Goal: Information Seeking & Learning: Check status

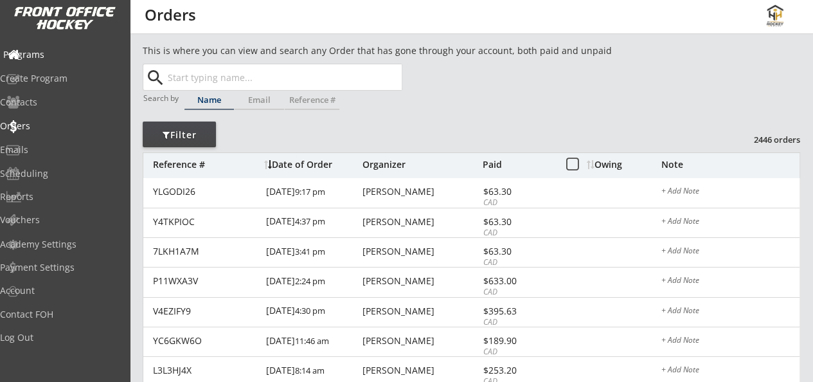
click at [63, 58] on div "Programs" at bounding box center [61, 54] width 116 height 9
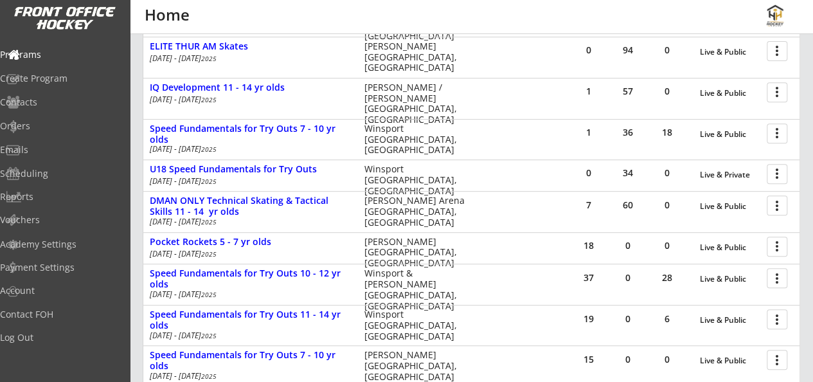
scroll to position [228, 0]
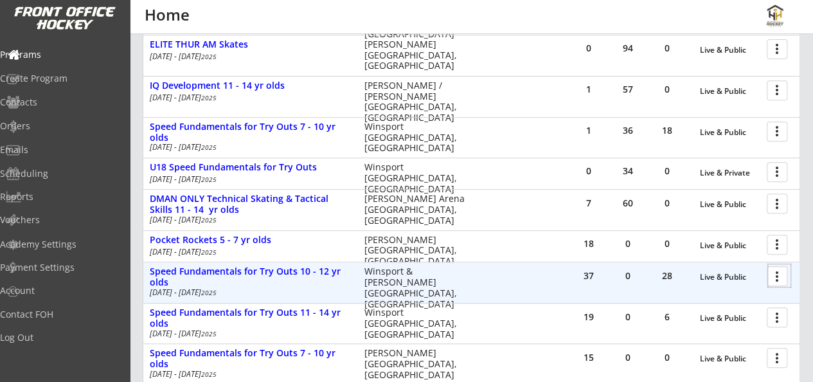
click at [779, 275] on div at bounding box center [779, 275] width 23 height 23
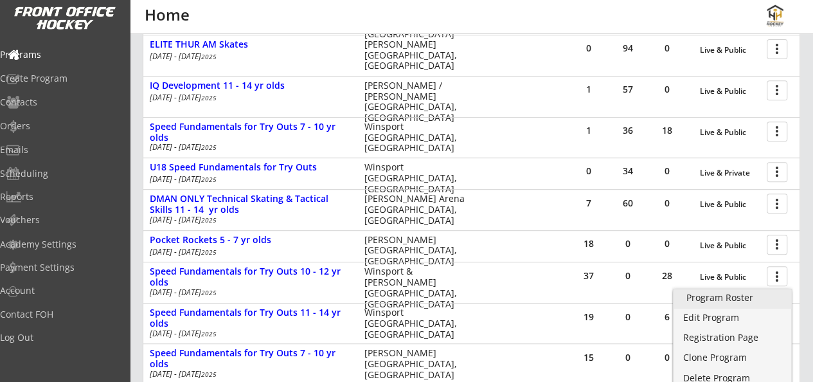
click at [716, 298] on div "Program Roster" at bounding box center [733, 297] width 93 height 9
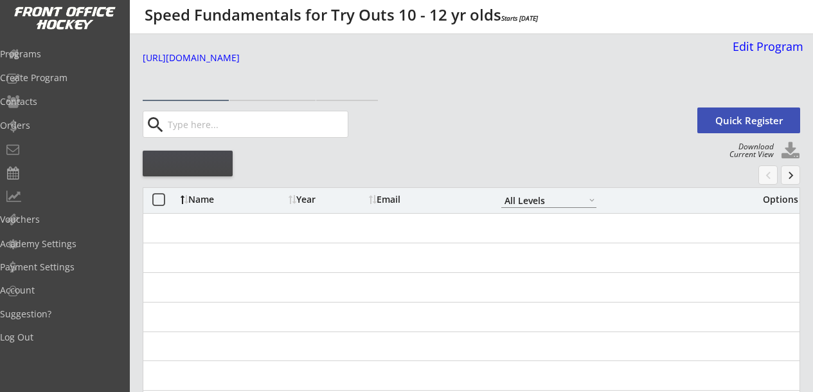
select select ""All Levels""
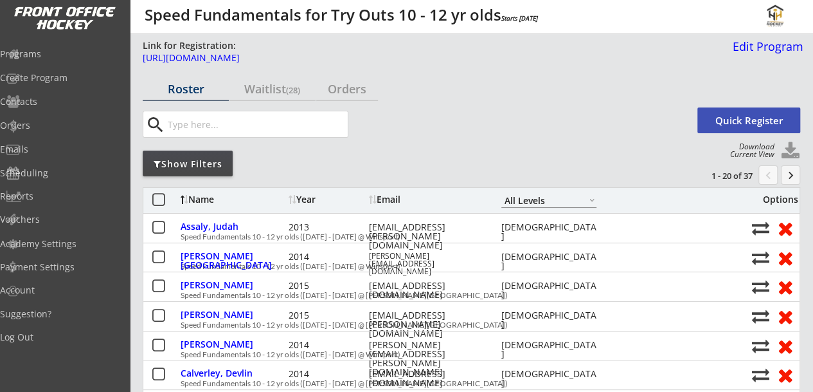
click at [206, 166] on div "Show Filters" at bounding box center [188, 164] width 90 height 13
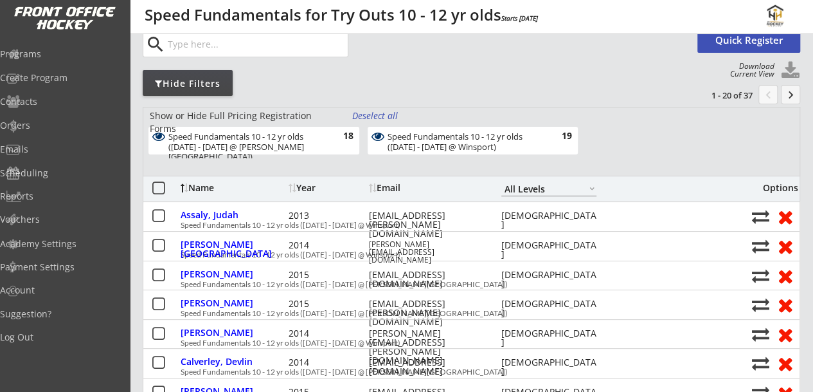
scroll to position [81, 0]
click at [307, 129] on div "Speed Fundamentals 10 - 12 yr olds (Aug 11 - 14 @ Jimmie Condon Arena) 18" at bounding box center [254, 140] width 211 height 28
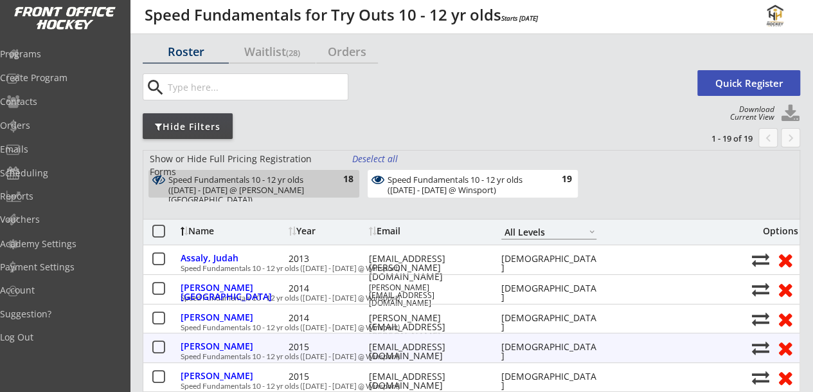
scroll to position [41, 0]
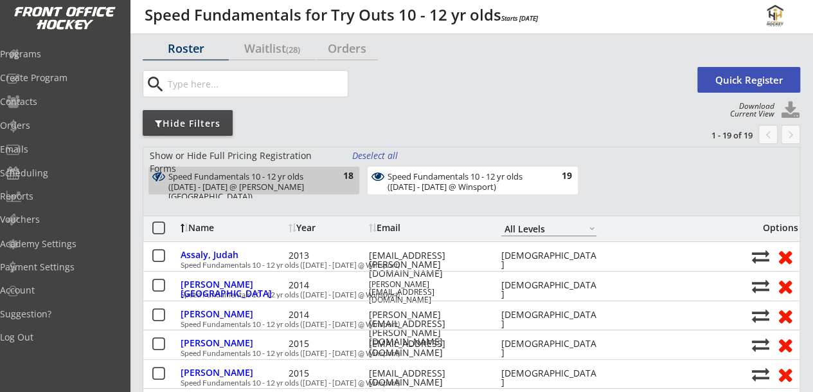
click at [307, 194] on div "Speed Fundamentals 10 - 12 yr olds (Aug 11 - 14 @ Jimmie Condon Arena) 18" at bounding box center [252, 183] width 219 height 32
click at [311, 179] on div "Speed Fundamentals 10 - 12 yr olds (Aug 11 - 14 @ Jimmie Condon Arena)" at bounding box center [246, 187] width 156 height 30
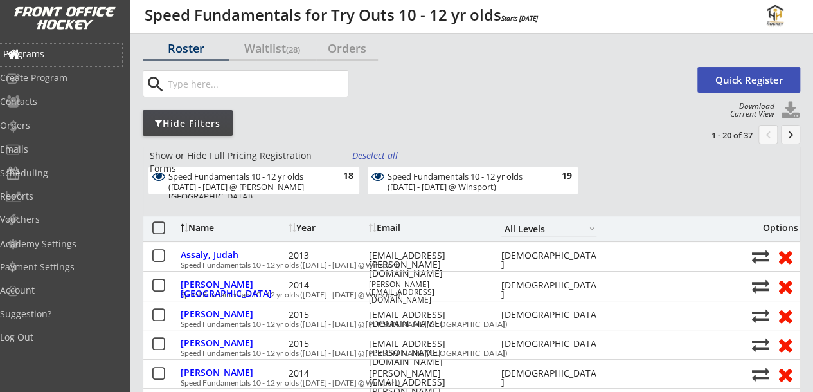
click at [54, 59] on div "Programs" at bounding box center [61, 54] width 116 height 9
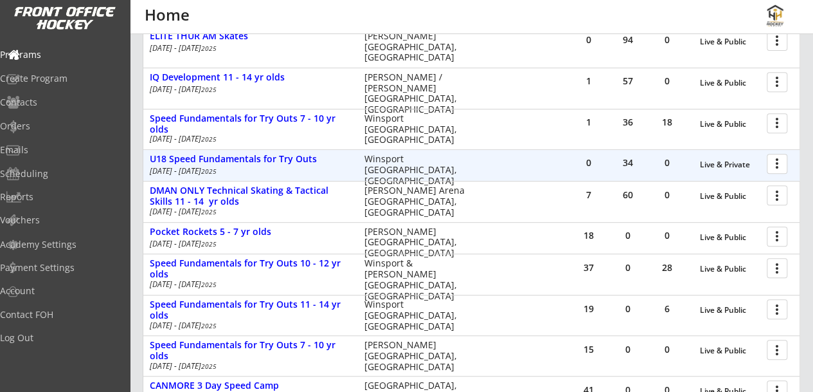
scroll to position [240, 0]
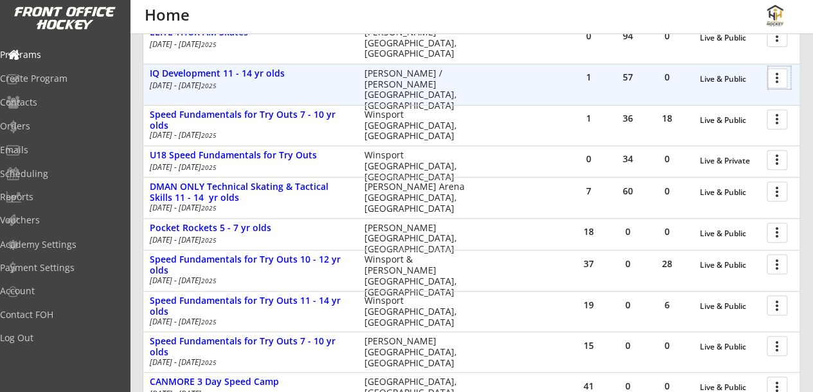
click at [786, 80] on div at bounding box center [779, 77] width 23 height 23
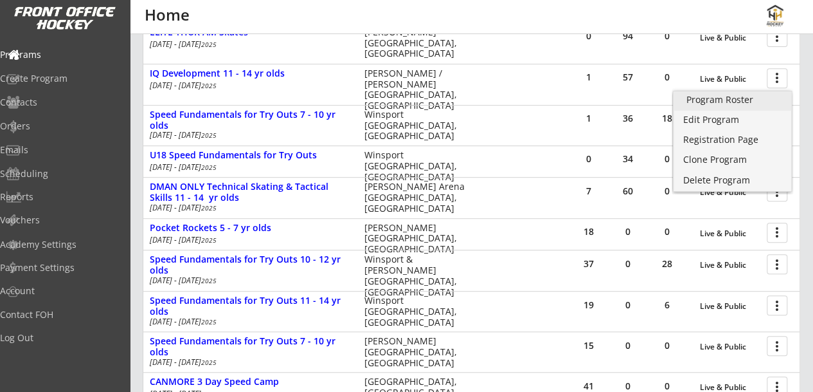
click at [723, 98] on div "Program Roster" at bounding box center [733, 99] width 93 height 9
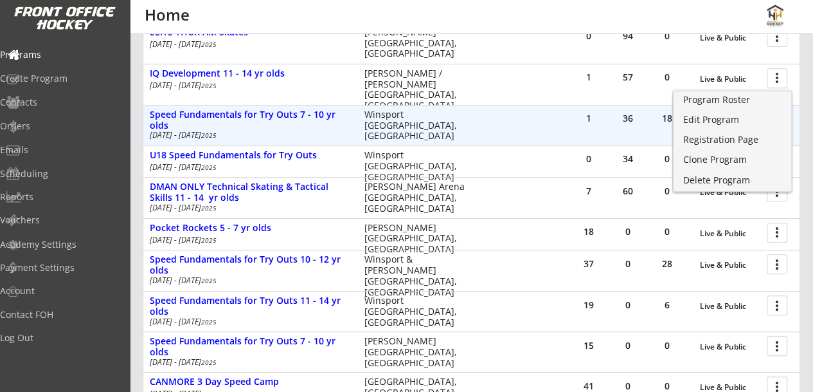
click at [528, 111] on div "1 36 18 Live & Public more_vert Speed Fundamentals for Try Outs 7 - 10 yr olds …" at bounding box center [471, 125] width 656 height 40
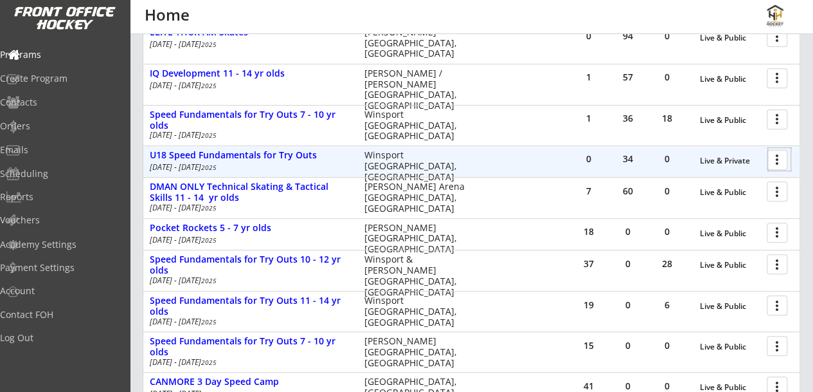
click at [784, 159] on div at bounding box center [779, 159] width 23 height 23
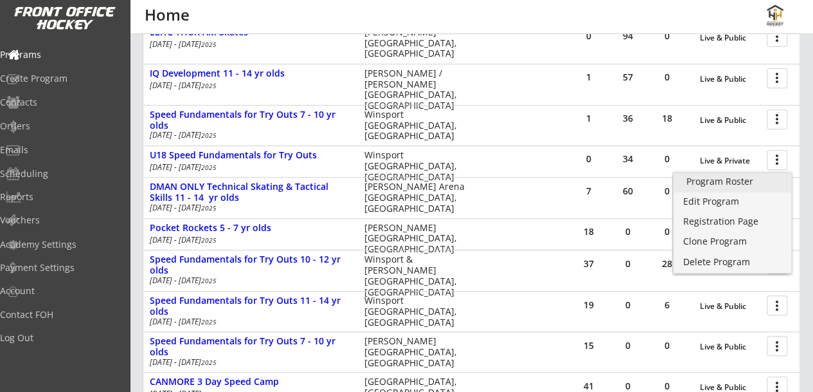
click at [706, 181] on div "Program Roster" at bounding box center [733, 181] width 93 height 9
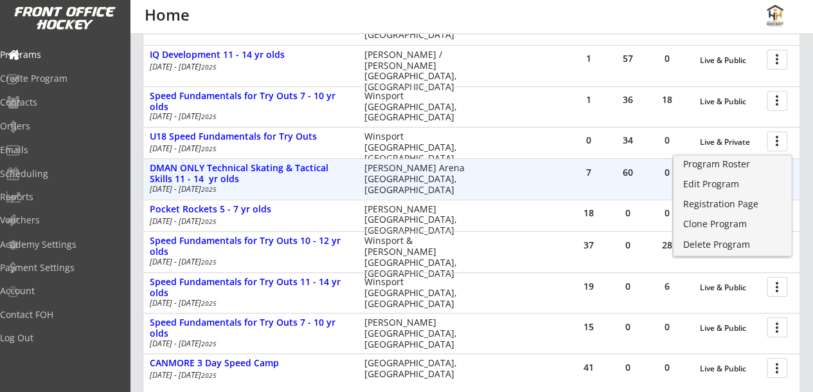
scroll to position [260, 0]
click at [616, 170] on div "60" at bounding box center [628, 171] width 39 height 9
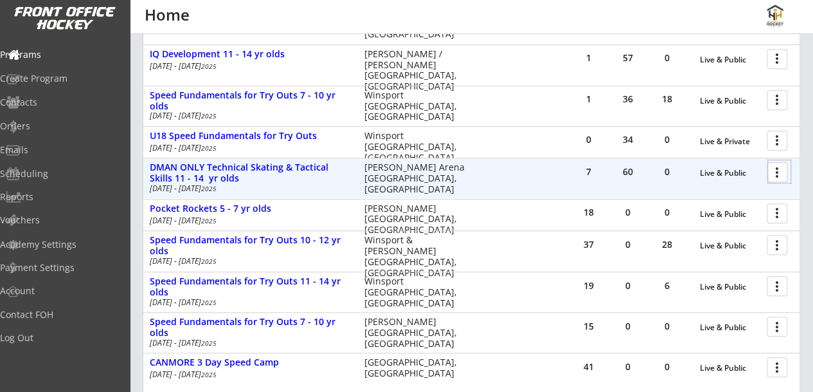
click at [776, 170] on div at bounding box center [779, 171] width 23 height 23
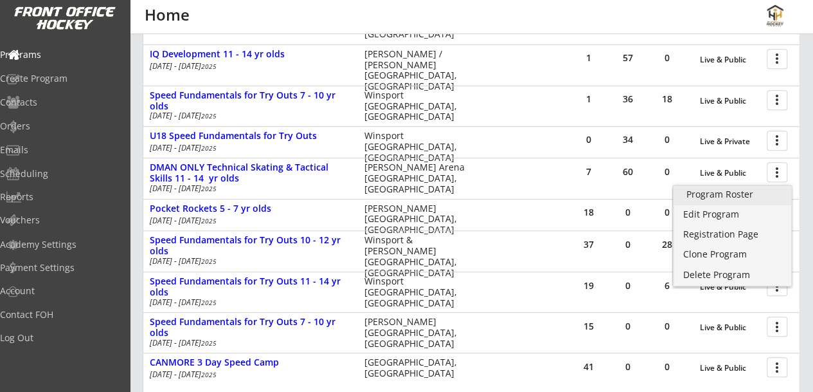
click at [735, 192] on div "Program Roster" at bounding box center [733, 194] width 93 height 9
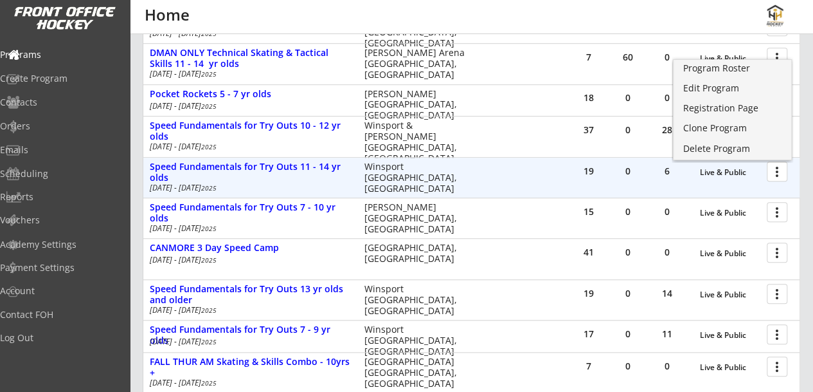
scroll to position [386, 0]
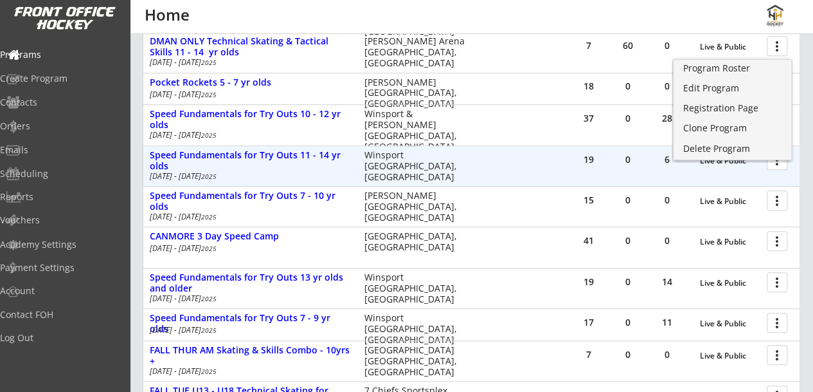
click at [600, 159] on div "19" at bounding box center [589, 159] width 39 height 9
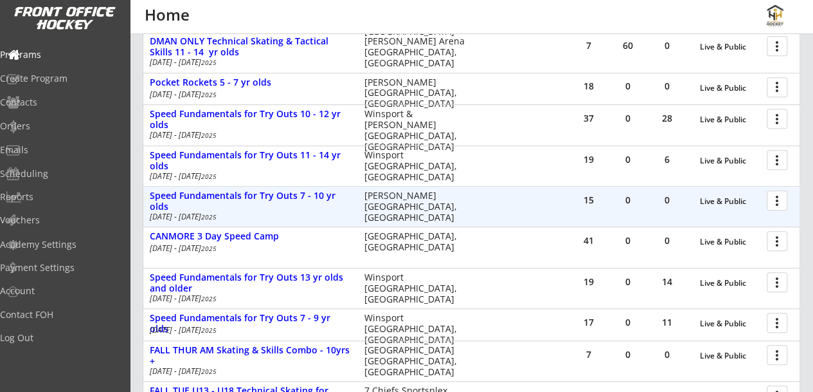
click at [778, 198] on div at bounding box center [779, 199] width 23 height 23
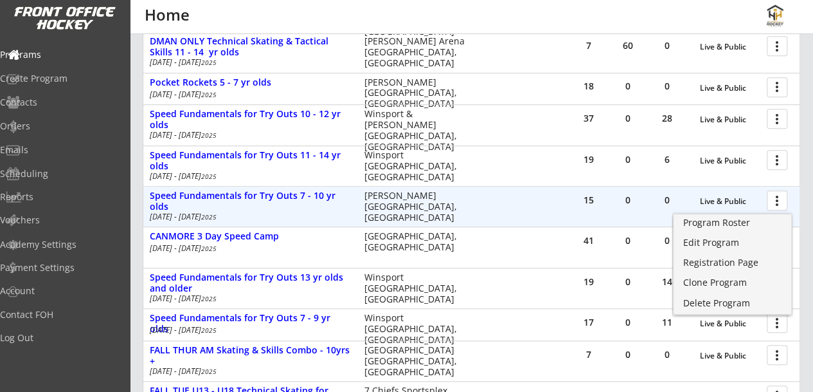
click at [576, 217] on div "15 0 0 Live & Public more_vert Speed Fundamentals for Try Outs 7 - 10 yr olds A…" at bounding box center [471, 206] width 656 height 40
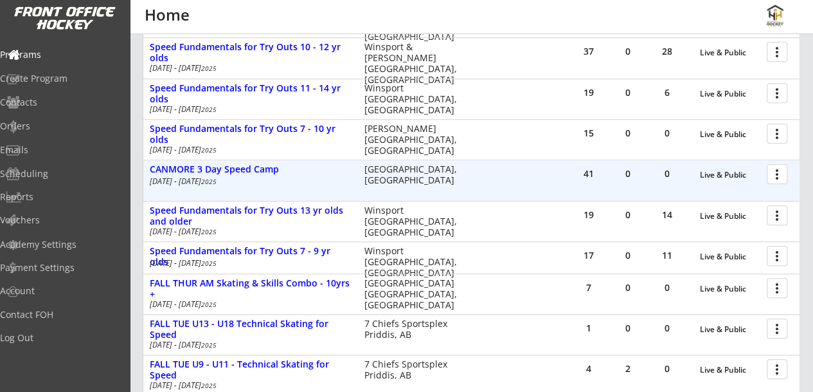
scroll to position [453, 0]
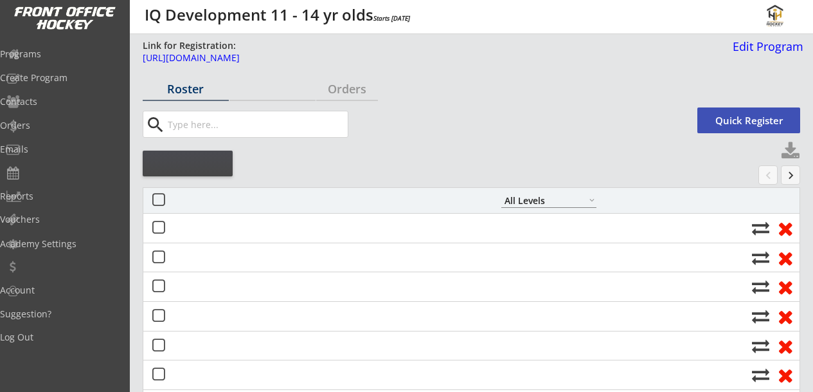
select select ""All Levels""
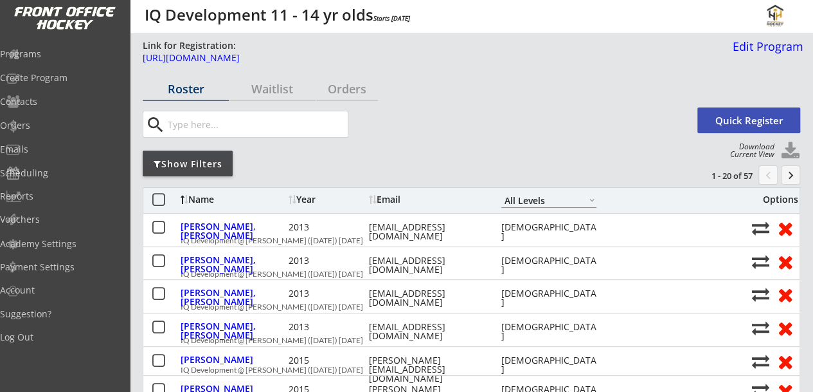
click at [210, 156] on div "Show Filters" at bounding box center [188, 163] width 90 height 26
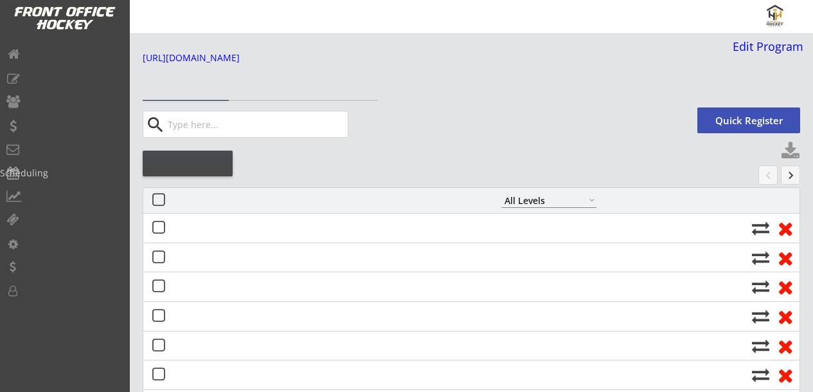
select select ""All Levels""
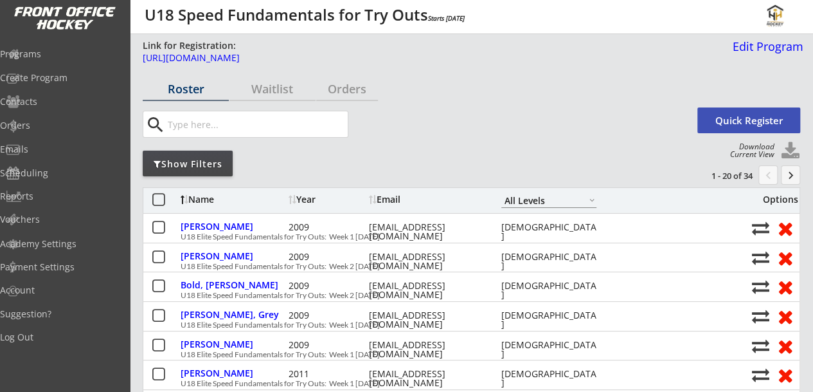
click at [195, 159] on div "Show Filters" at bounding box center [188, 164] width 90 height 13
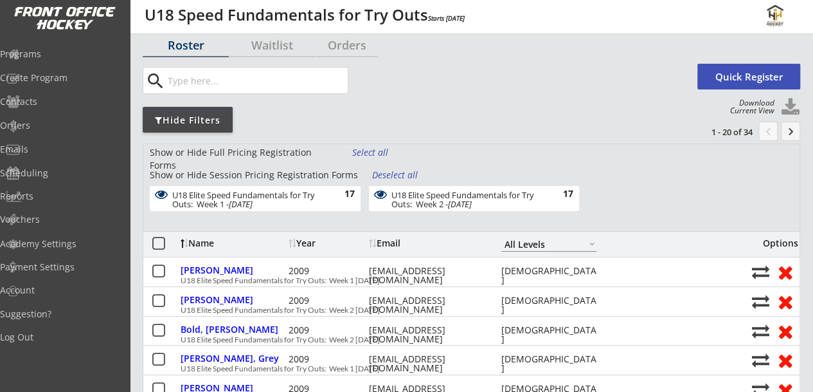
scroll to position [44, 0]
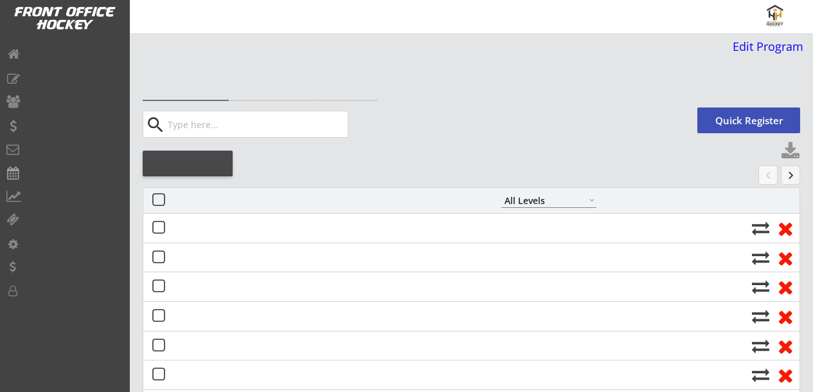
select select ""All Levels""
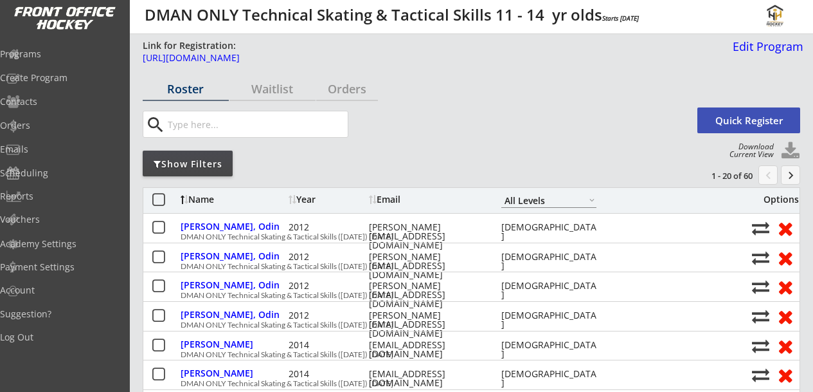
select select ""All Levels""
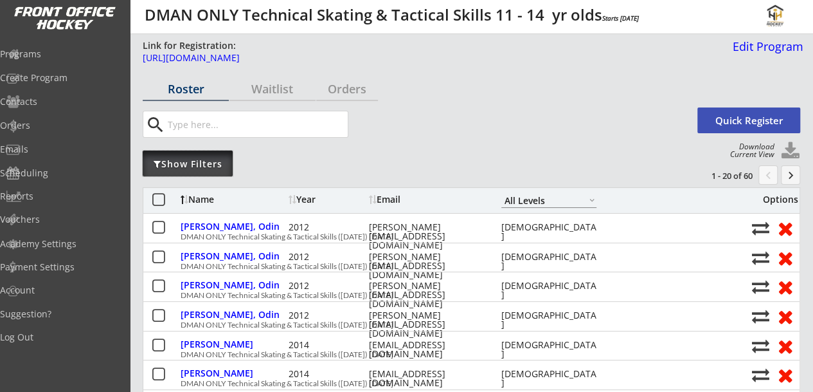
click at [210, 157] on div "Show Filters" at bounding box center [188, 163] width 90 height 26
